Goal: Check status: Check status

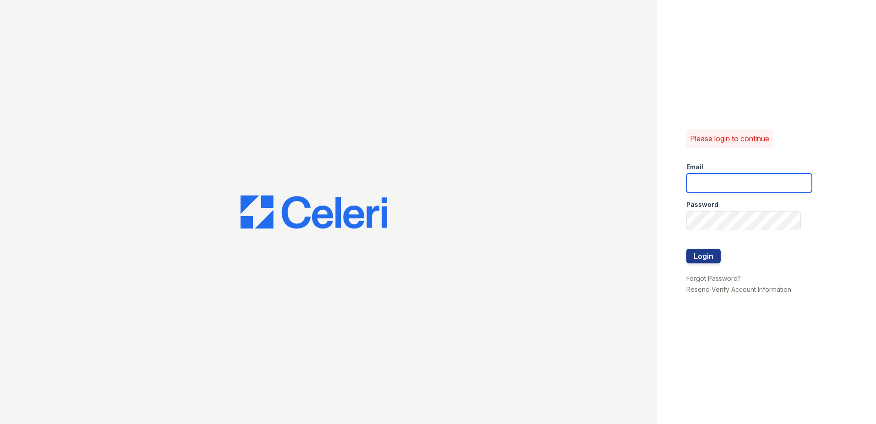
click at [706, 174] on input "email" at bounding box center [750, 182] width 126 height 19
type input "theresa.johnson@trinity-pm.com"
click at [718, 256] on button "Login" at bounding box center [704, 255] width 34 height 15
click at [764, 173] on div "Email" at bounding box center [750, 164] width 126 height 18
click at [762, 181] on input "email" at bounding box center [750, 182] width 126 height 19
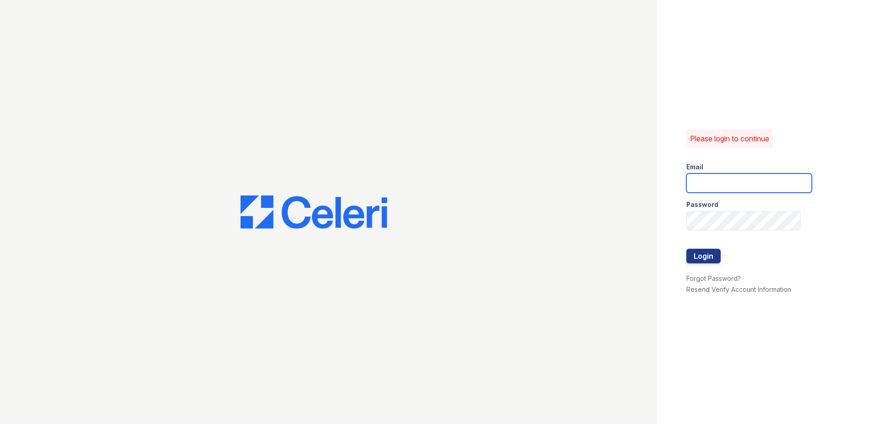
type input "[PERSON_NAME][EMAIL_ADDRESS][PERSON_NAME][DOMAIN_NAME]"
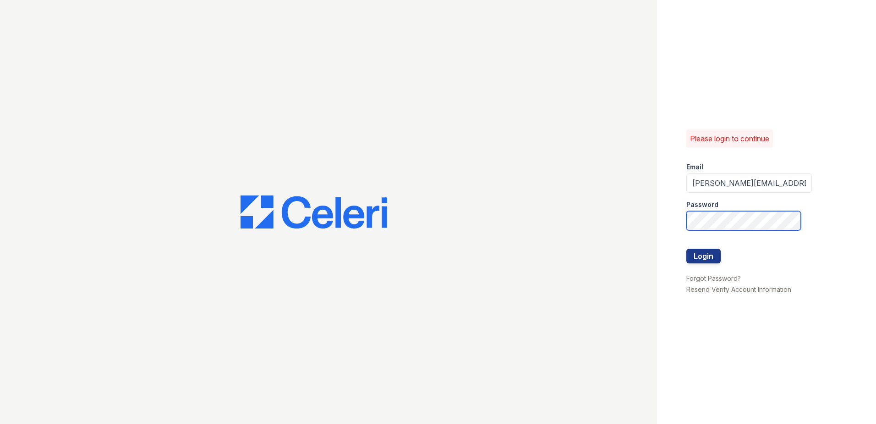
click at [687, 248] on button "Login" at bounding box center [704, 255] width 34 height 15
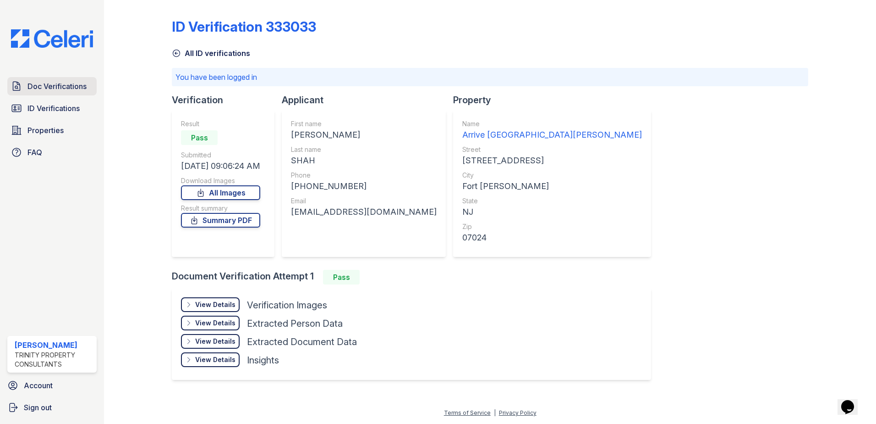
click at [50, 87] on span "Doc Verifications" at bounding box center [57, 86] width 59 height 11
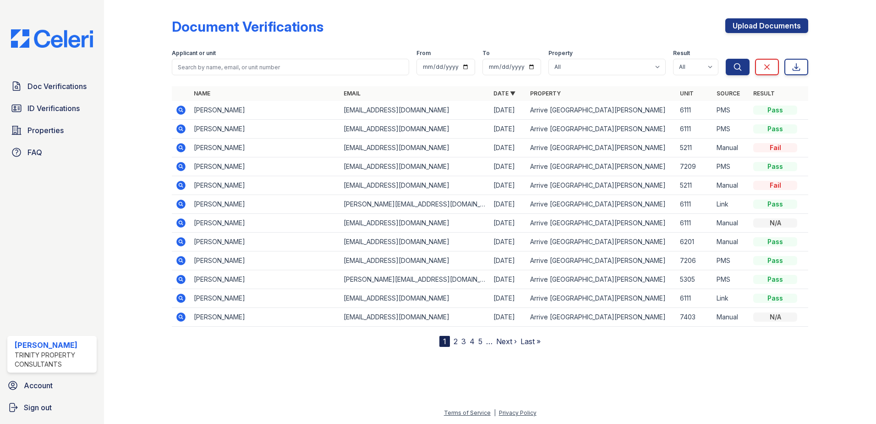
click at [185, 184] on icon at bounding box center [180, 185] width 9 height 9
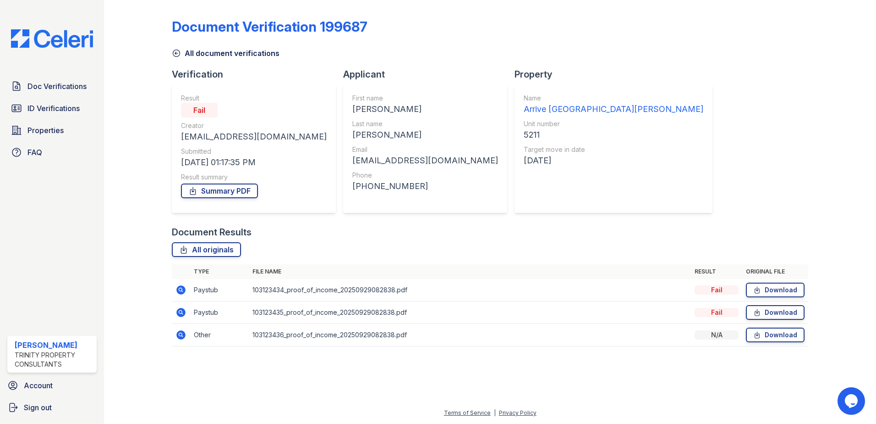
click at [178, 292] on icon at bounding box center [180, 289] width 9 height 9
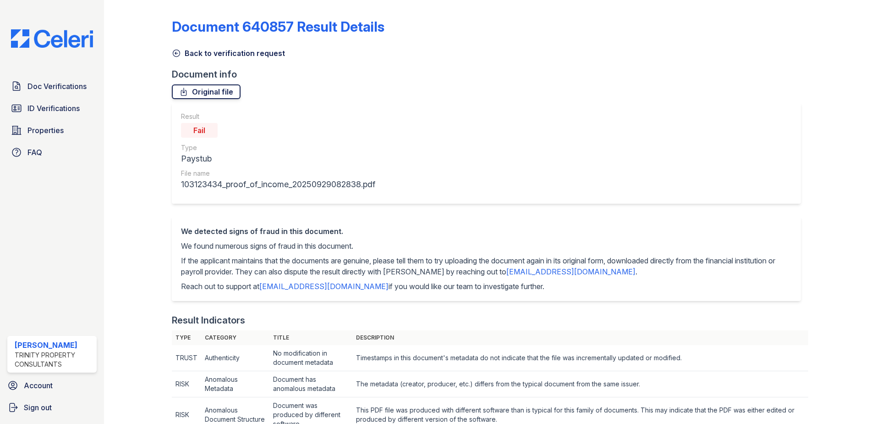
click at [212, 91] on link "Original file" at bounding box center [206, 91] width 69 height 15
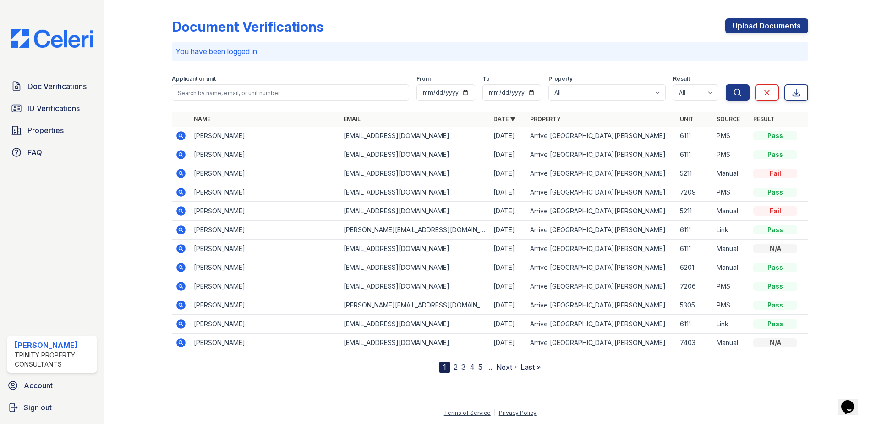
drag, startPoint x: 789, startPoint y: 171, endPoint x: 207, endPoint y: 179, distance: 582.6
click at [207, 179] on tr "Kelly Pryor pryorkelly@yahoo.com 10/02/25 Arrive Fort Lee 5211 Manual Fail" at bounding box center [490, 173] width 637 height 19
drag, startPoint x: 207, startPoint y: 179, endPoint x: 178, endPoint y: 171, distance: 29.6
click at [178, 171] on icon at bounding box center [180, 173] width 9 height 9
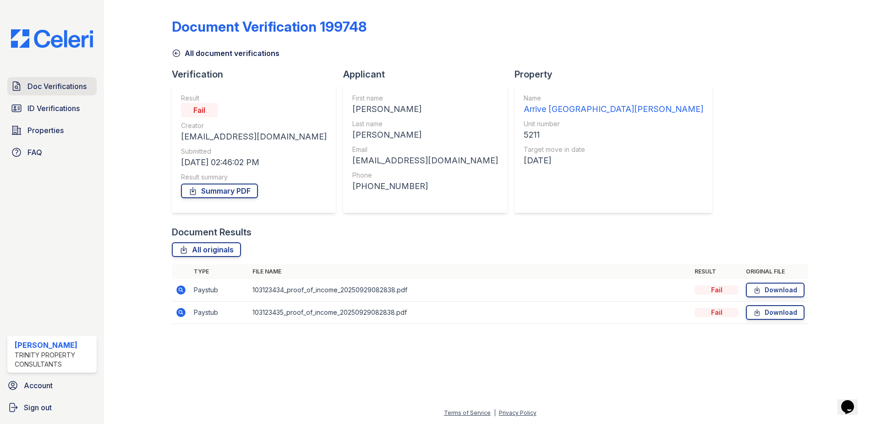
click at [64, 89] on span "Doc Verifications" at bounding box center [57, 86] width 59 height 11
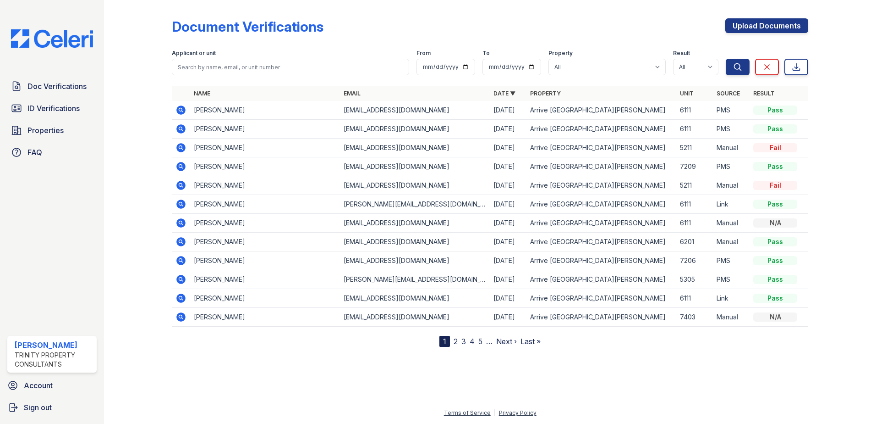
click at [180, 151] on icon at bounding box center [180, 147] width 9 height 9
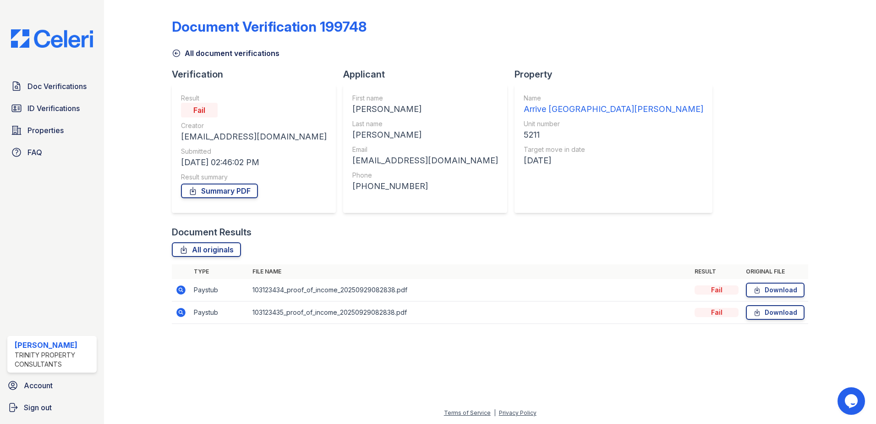
click at [183, 291] on icon at bounding box center [180, 289] width 9 height 9
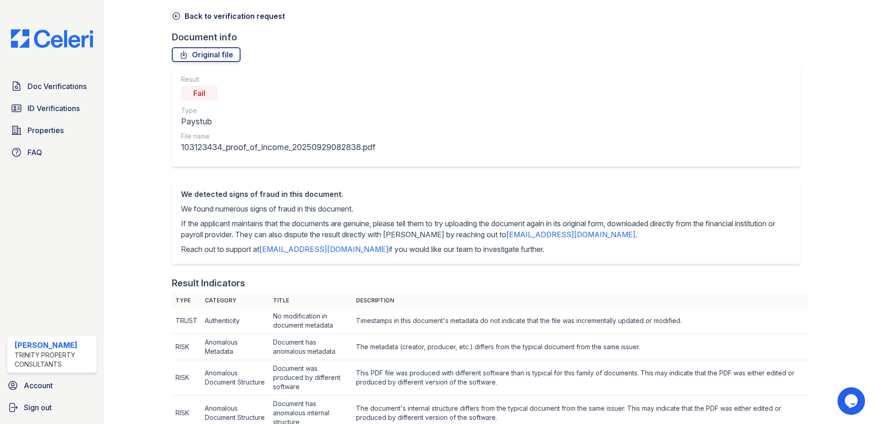
scroll to position [92, 0]
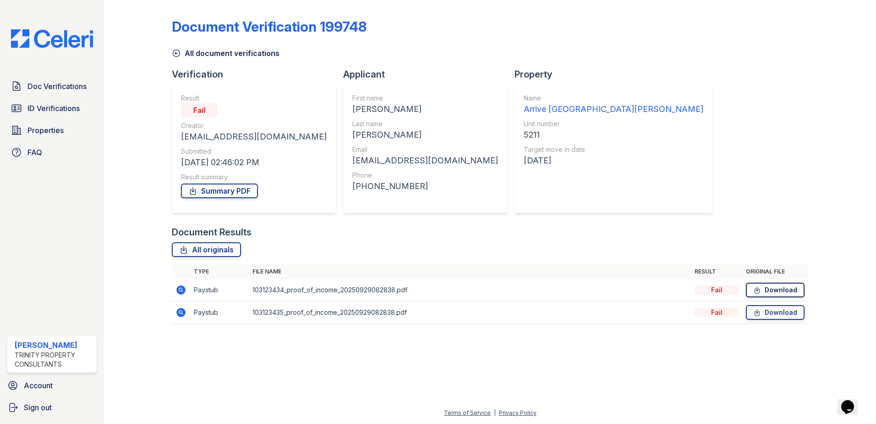
click at [804, 289] on link "Download" at bounding box center [775, 289] width 59 height 15
click at [47, 89] on span "Doc Verifications" at bounding box center [57, 86] width 59 height 11
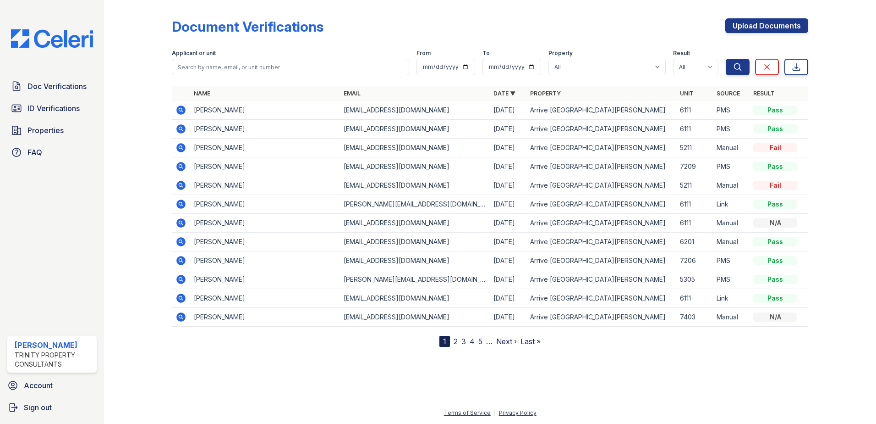
click at [180, 189] on icon at bounding box center [180, 185] width 9 height 9
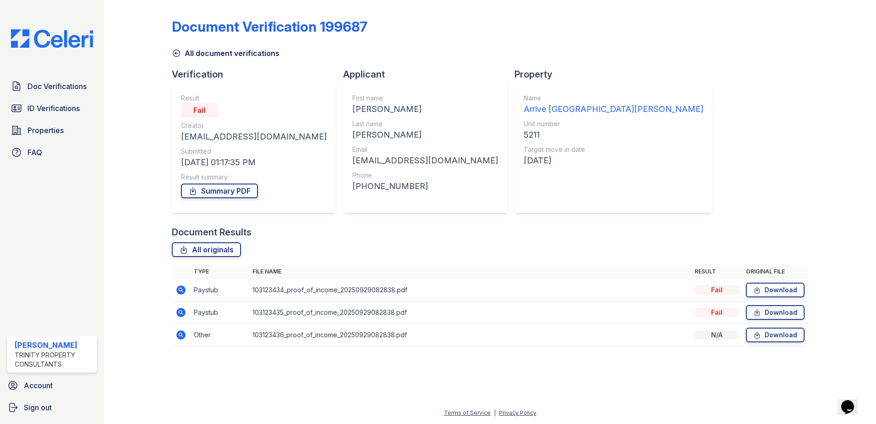
click at [175, 333] on td at bounding box center [181, 335] width 18 height 22
click at [178, 336] on icon at bounding box center [180, 334] width 9 height 9
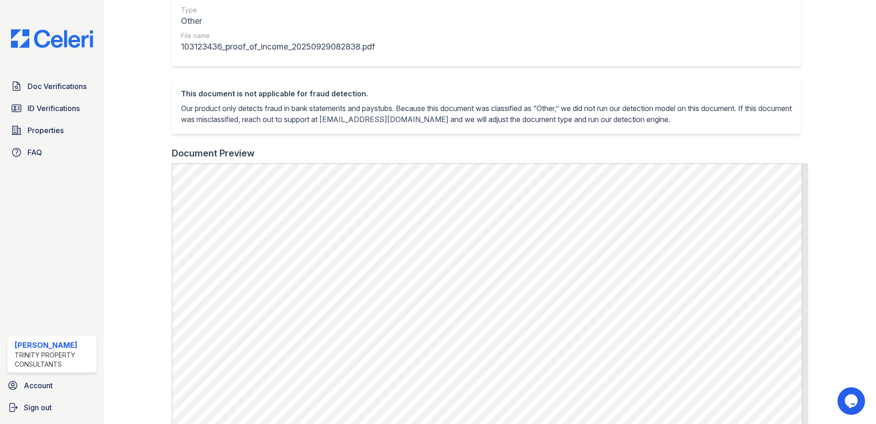
scroll to position [332, 0]
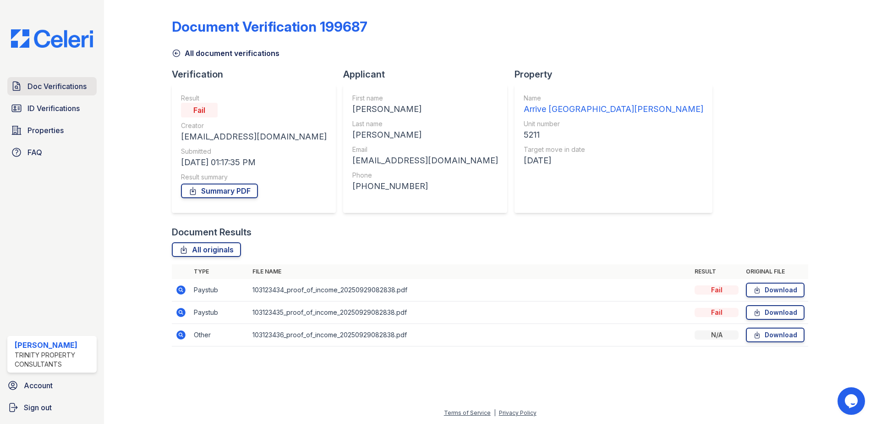
click at [31, 86] on span "Doc Verifications" at bounding box center [57, 86] width 59 height 11
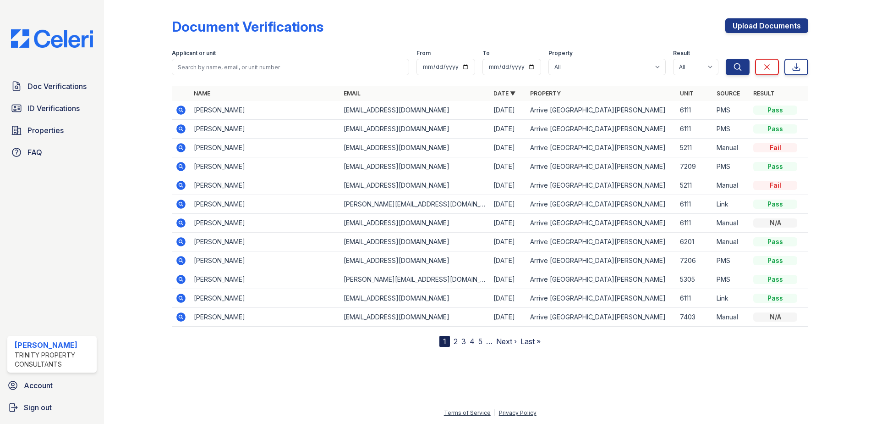
drag, startPoint x: 788, startPoint y: 188, endPoint x: 226, endPoint y: 193, distance: 562.4
click at [226, 193] on tr "Kelly Pryor pryorkelly@yahoo.com 10/02/25 Arrive Fort Lee 5211 Manual Fail" at bounding box center [490, 185] width 637 height 19
click at [771, 132] on div "Pass" at bounding box center [776, 128] width 44 height 9
drag, startPoint x: 786, startPoint y: 147, endPoint x: 187, endPoint y: 153, distance: 598.7
click at [187, 153] on tr "Kelly Pryor pryorkelly@yahoo.com 10/02/25 Arrive Fort Lee 5211 Manual Fail" at bounding box center [490, 147] width 637 height 19
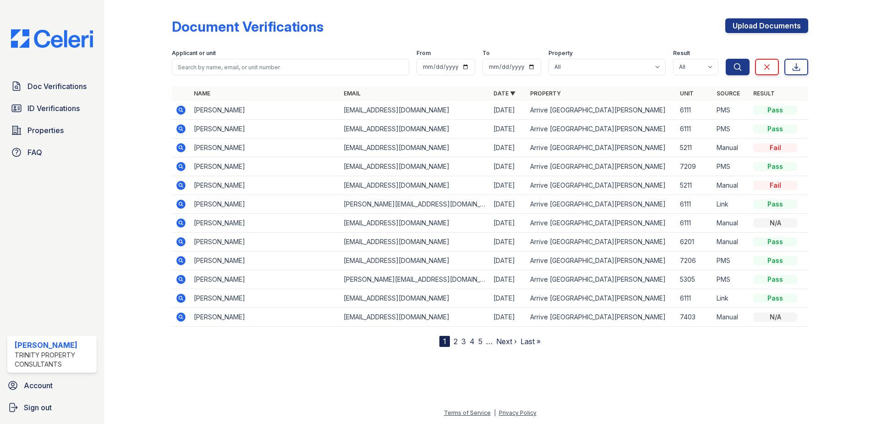
drag, startPoint x: 785, startPoint y: 188, endPoint x: 185, endPoint y: 201, distance: 600.2
click at [185, 201] on tbody "Anastasiya Kulesh nastyakulesh9@gmail.com 10/02/25 Arrive Fort Lee 6111 PMS Pas…" at bounding box center [490, 214] width 637 height 226
